Goal: Find specific page/section: Find specific page/section

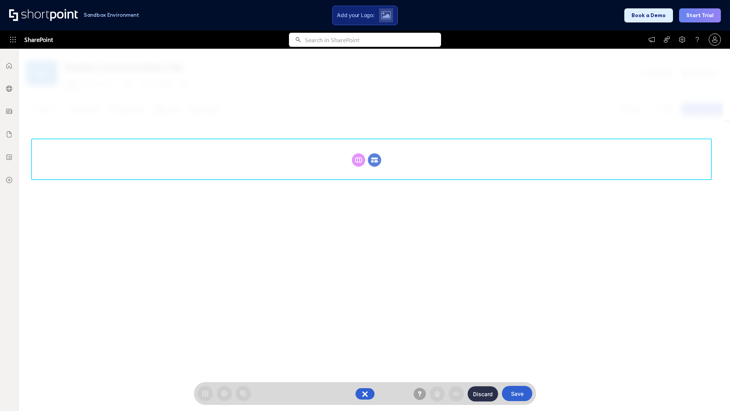
scroll to position [105, 0]
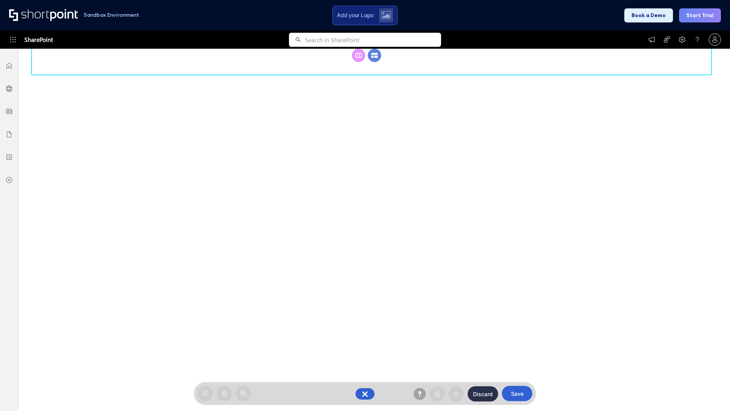
click at [374, 62] on circle at bounding box center [374, 55] width 13 height 13
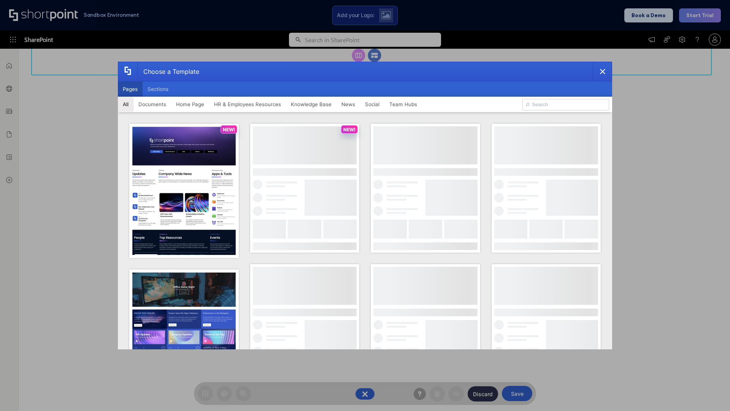
scroll to position [0, 0]
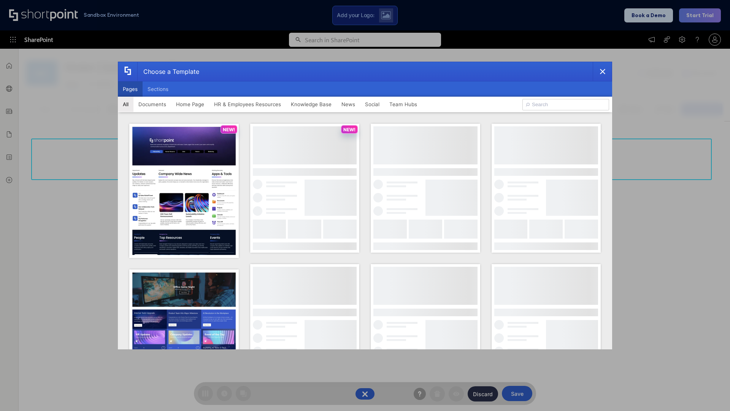
click at [130, 89] on button "Pages" at bounding box center [130, 88] width 25 height 15
type input "HR 9"
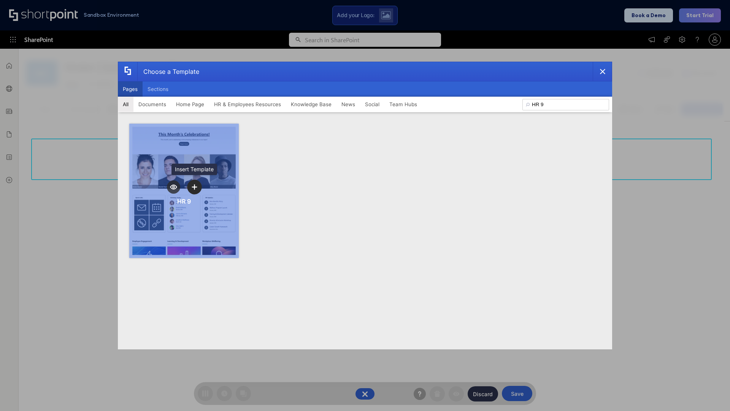
click at [194, 187] on icon "template selector" at bounding box center [194, 186] width 5 height 5
